Goal: Transaction & Acquisition: Purchase product/service

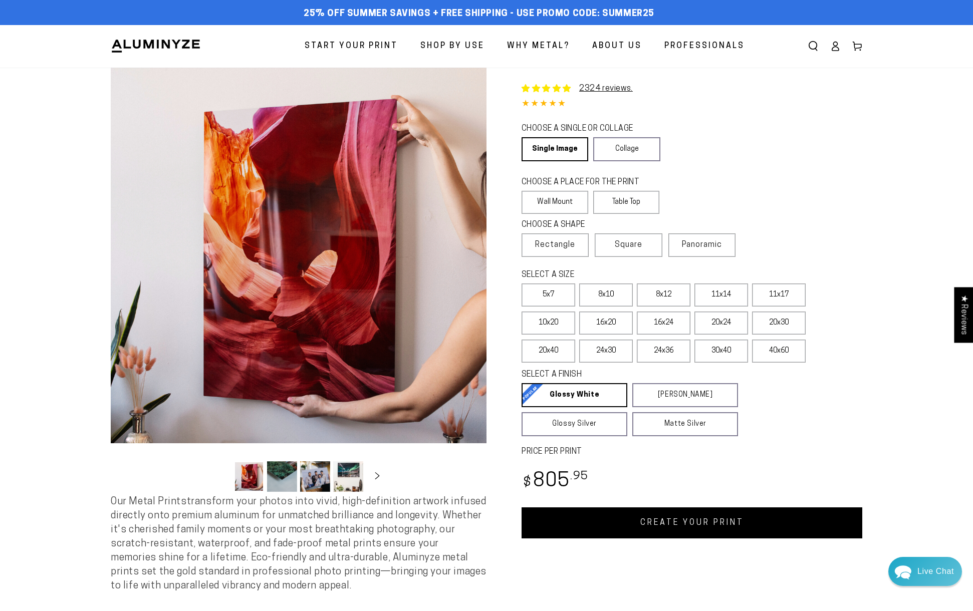
select select "**********"
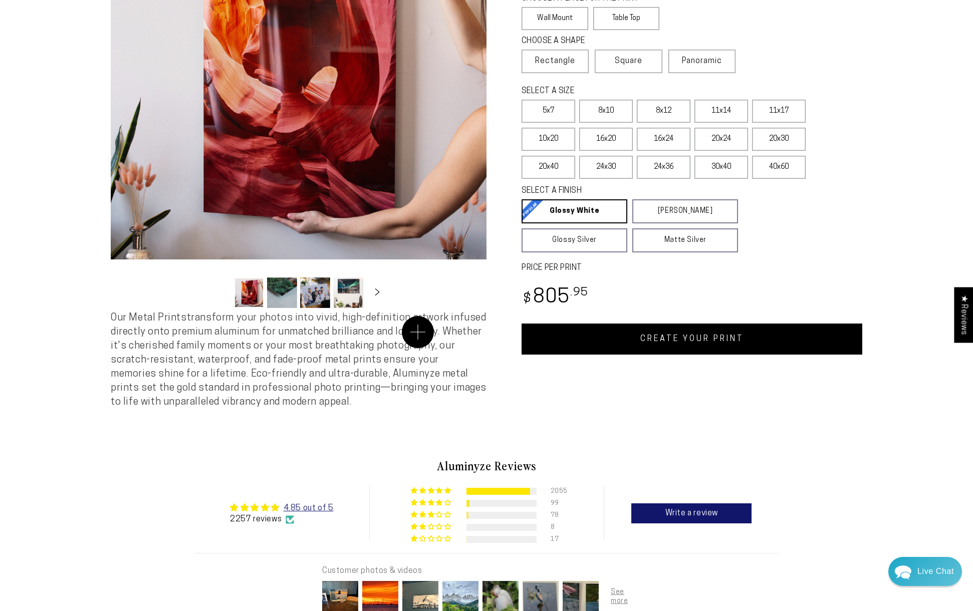
scroll to position [27, 0]
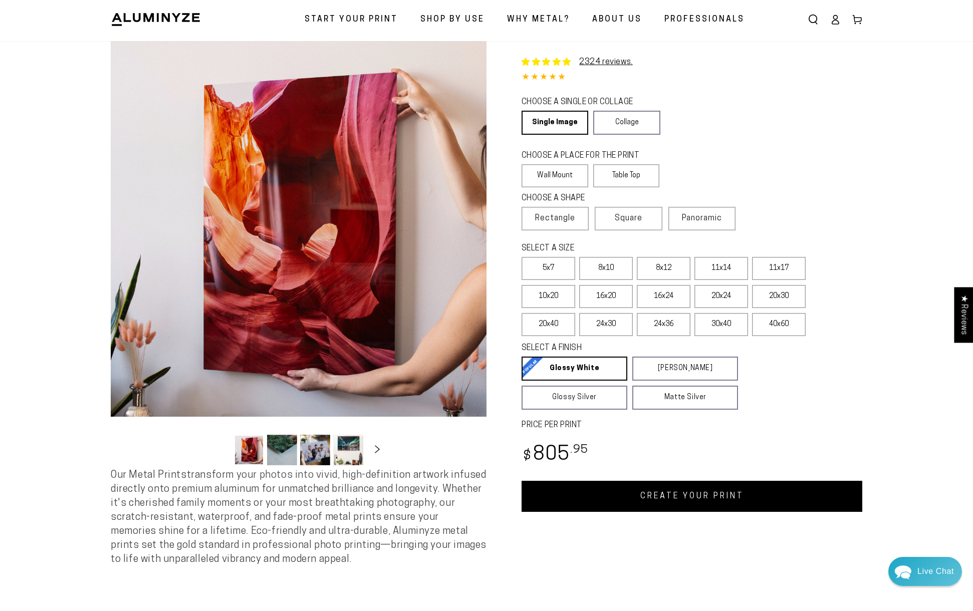
click at [376, 450] on icon "Slide right" at bounding box center [377, 449] width 15 height 8
click at [258, 449] on button "Load image 4 in gallery view" at bounding box center [251, 450] width 30 height 31
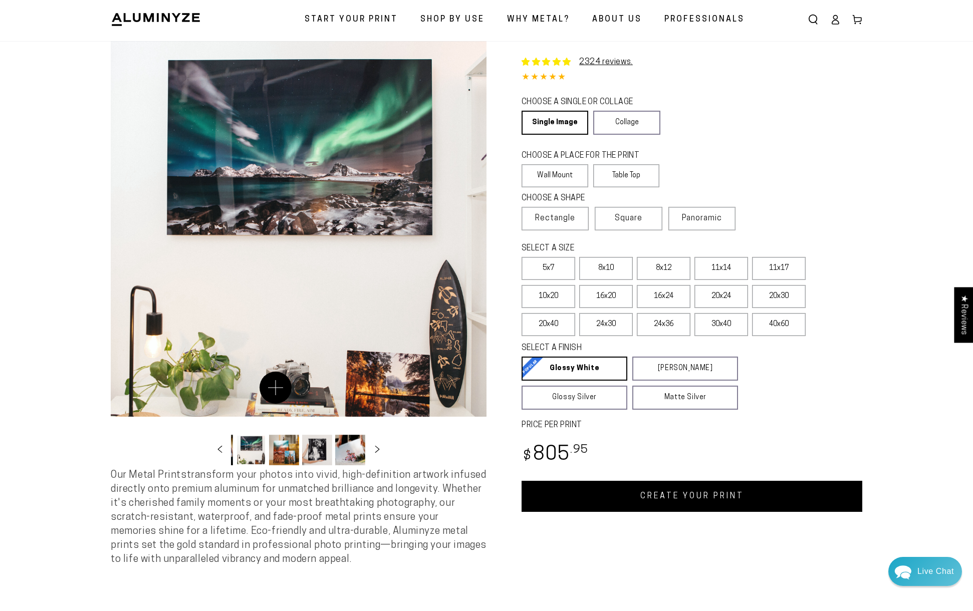
click at [276, 388] on button "Open media 4 in modal" at bounding box center [299, 229] width 376 height 376
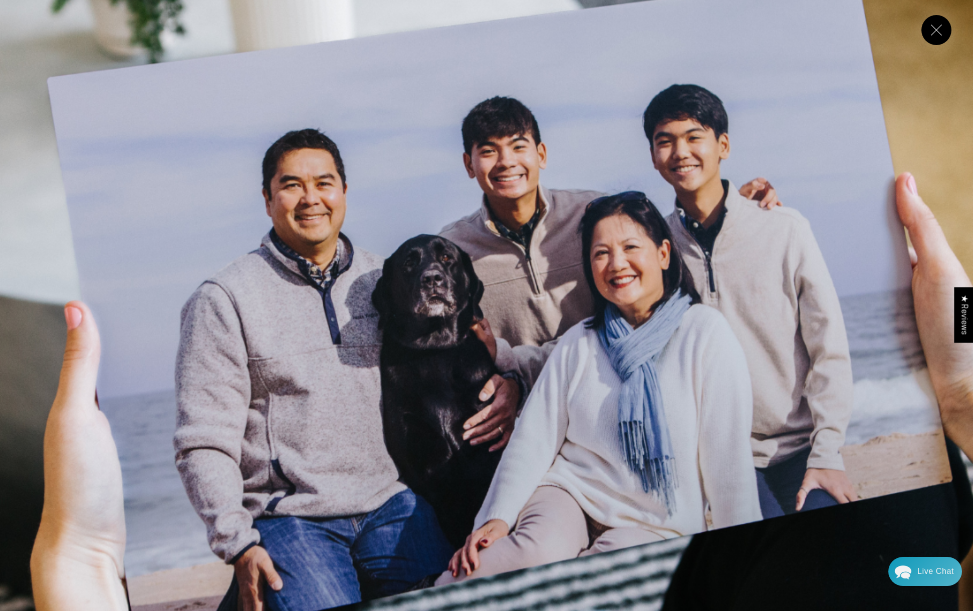
scroll to position [2161, 0]
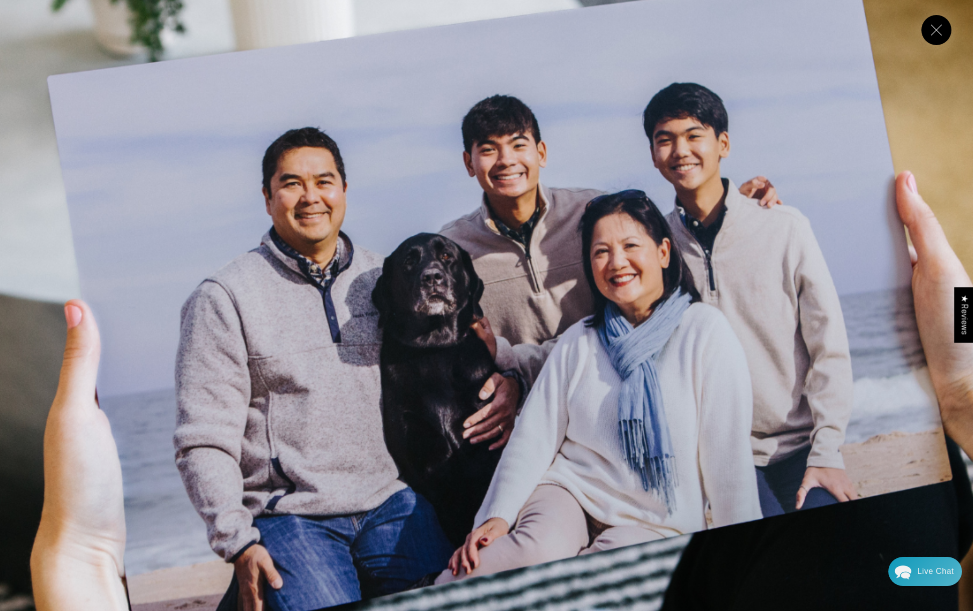
click at [933, 35] on button "Close" at bounding box center [936, 30] width 30 height 30
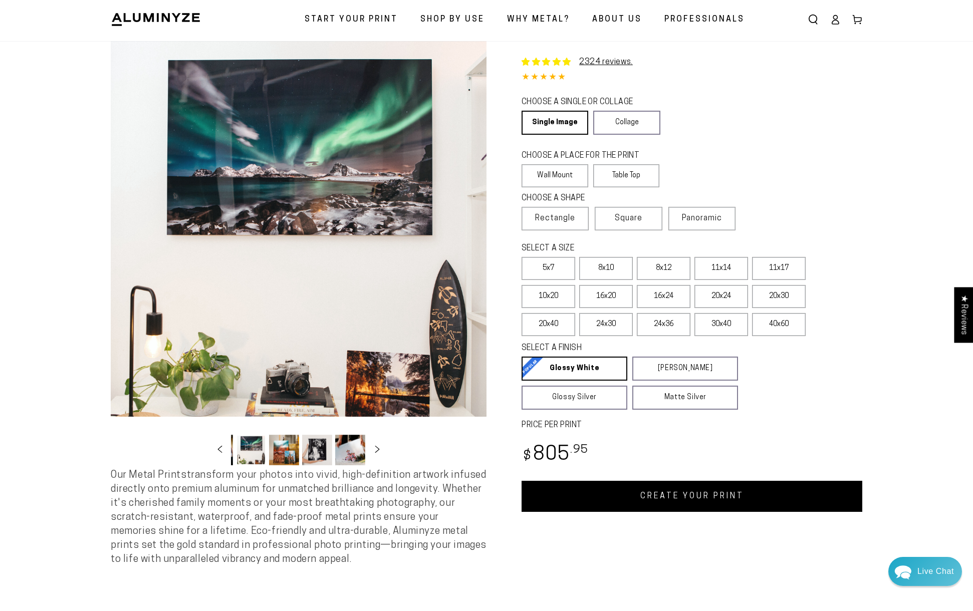
click at [319, 455] on button "Load image 6 in gallery view" at bounding box center [317, 450] width 30 height 31
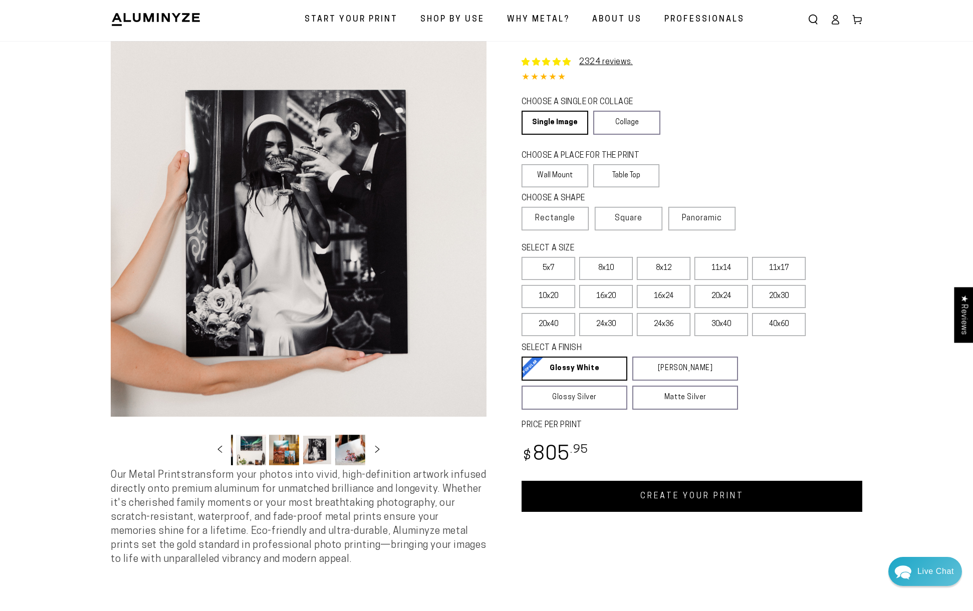
scroll to position [25, 0]
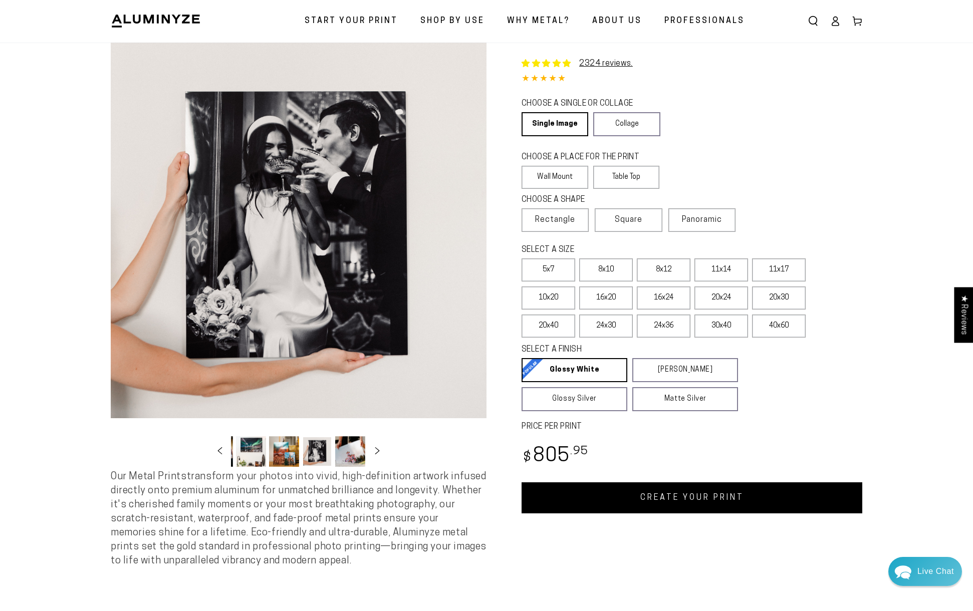
click at [351, 455] on button "Load image 7 in gallery view" at bounding box center [350, 451] width 30 height 31
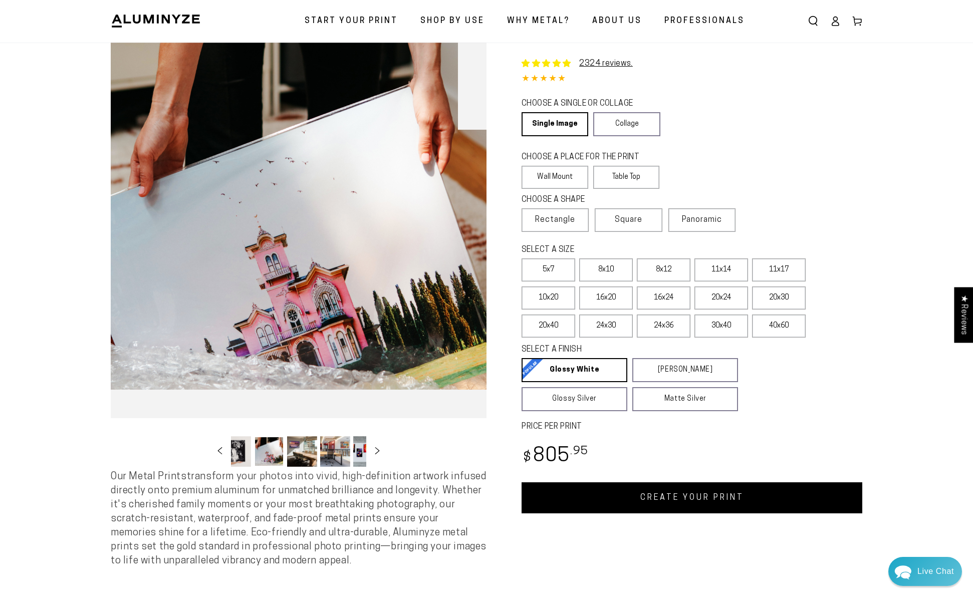
scroll to position [0, 196]
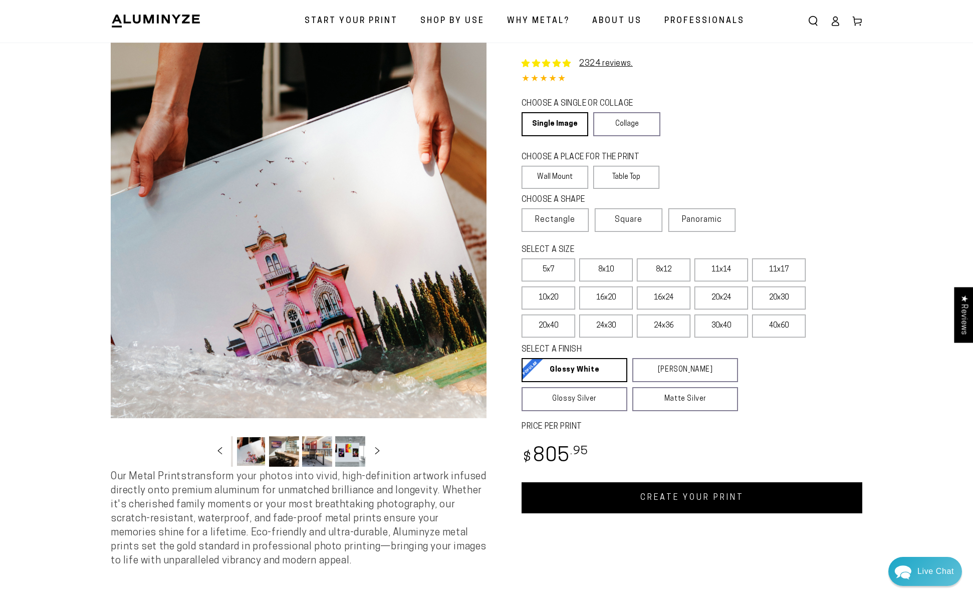
click at [280, 453] on button "Load image 8 in gallery view" at bounding box center [284, 451] width 30 height 31
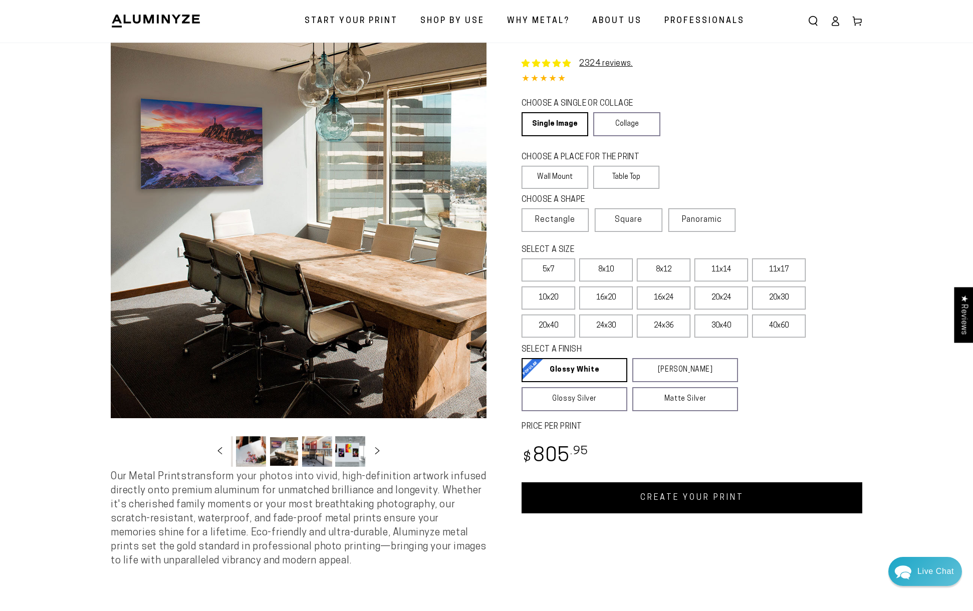
click at [319, 456] on button "Load image 9 in gallery view" at bounding box center [317, 451] width 30 height 31
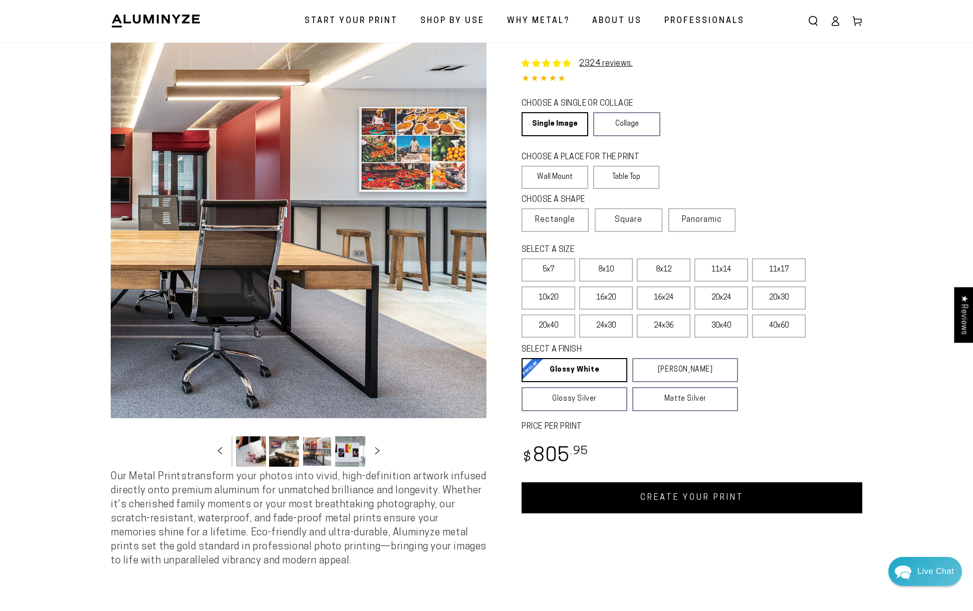
click at [318, 461] on button "Load image 9 in gallery view" at bounding box center [317, 451] width 30 height 31
click at [343, 453] on button "Load image 10 in gallery view" at bounding box center [350, 451] width 30 height 31
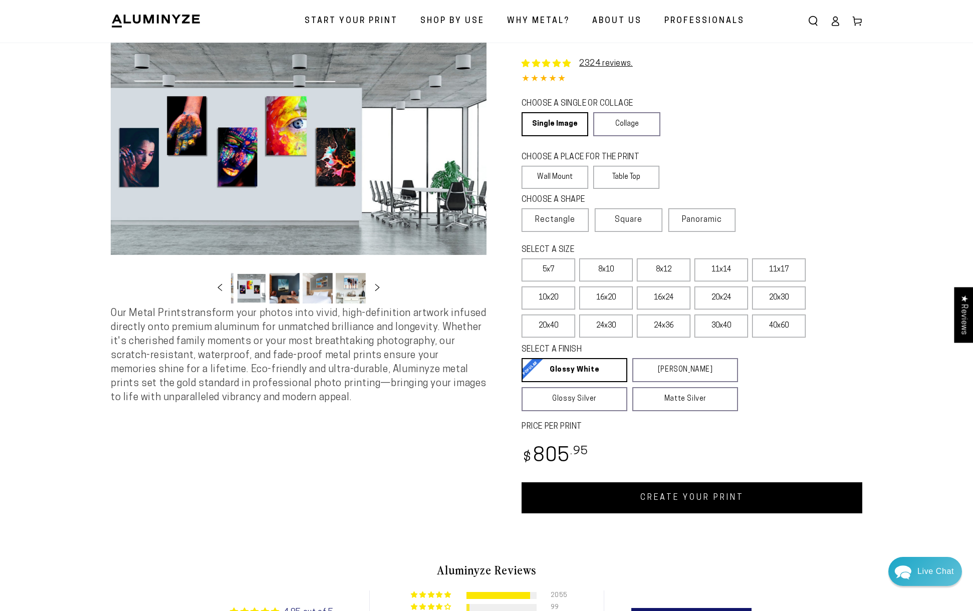
scroll to position [0, 296]
